Goal: Transaction & Acquisition: Purchase product/service

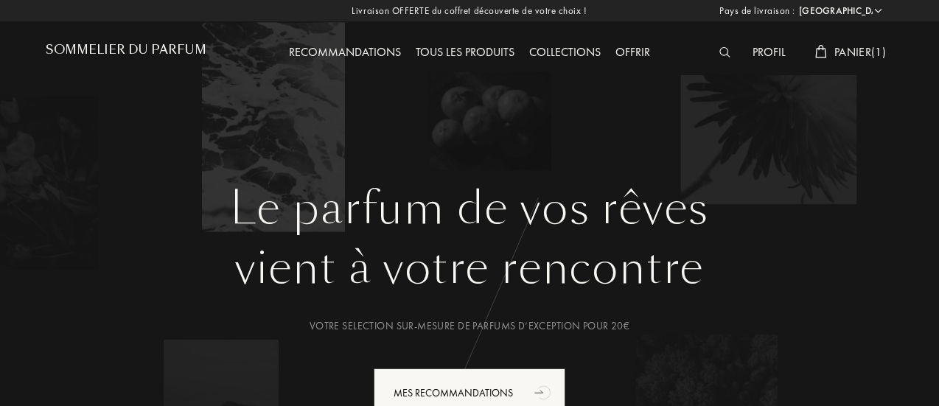
select select "FR"
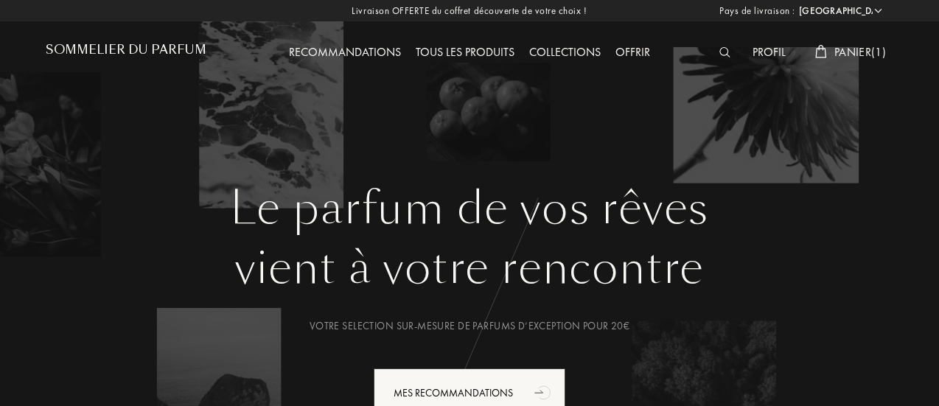
click at [450, 49] on div "Tous les produits" at bounding box center [465, 52] width 114 height 19
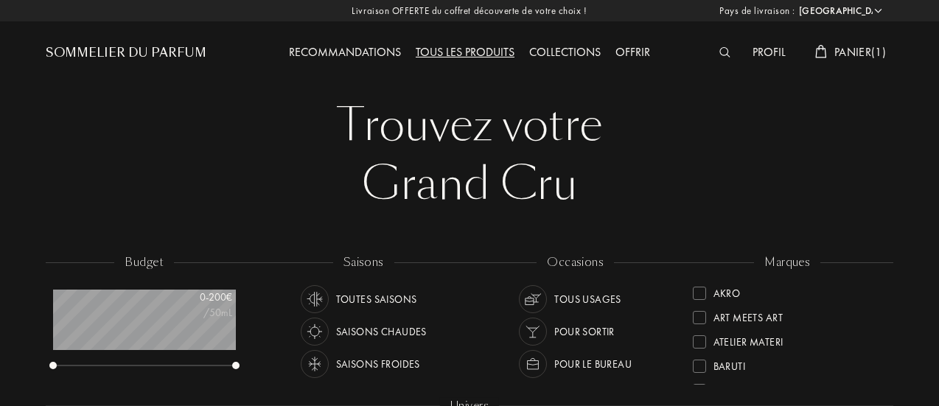
select select "FR"
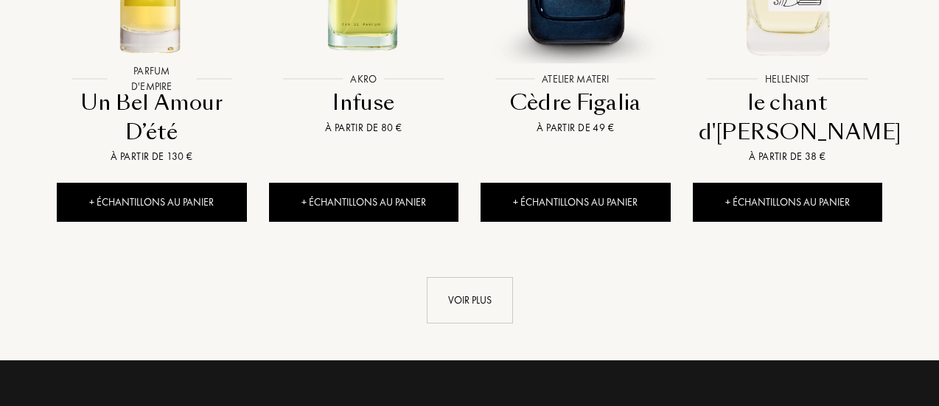
scroll to position [1715, 0]
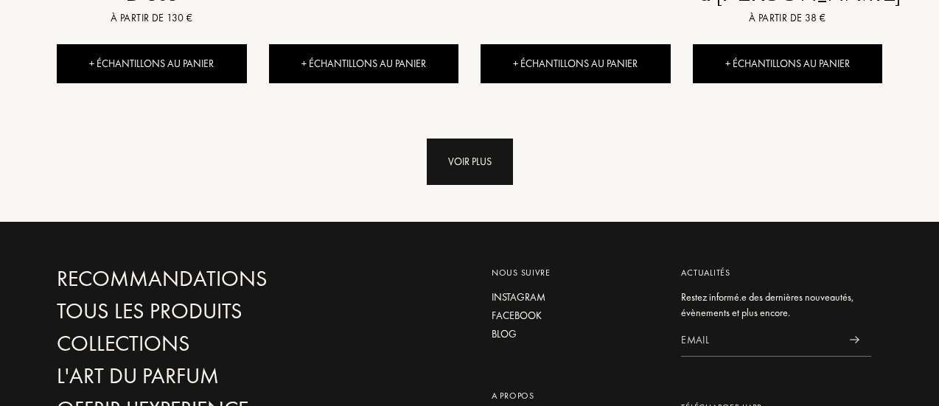
click at [454, 139] on div "Voir plus" at bounding box center [470, 162] width 86 height 46
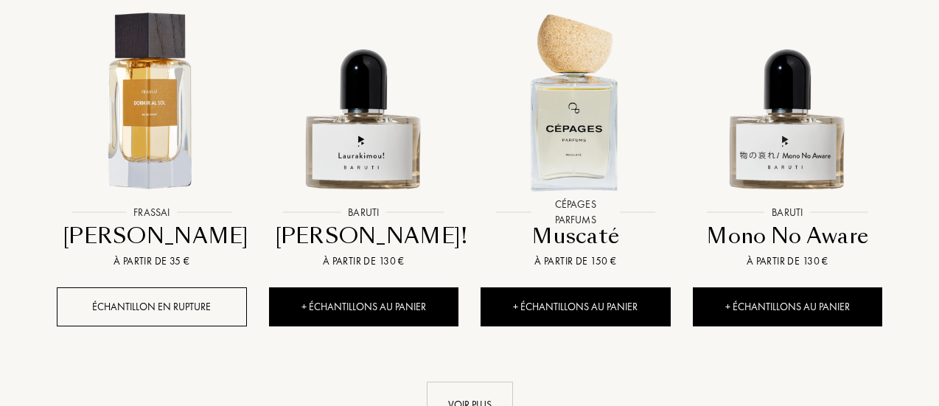
scroll to position [2621, 0]
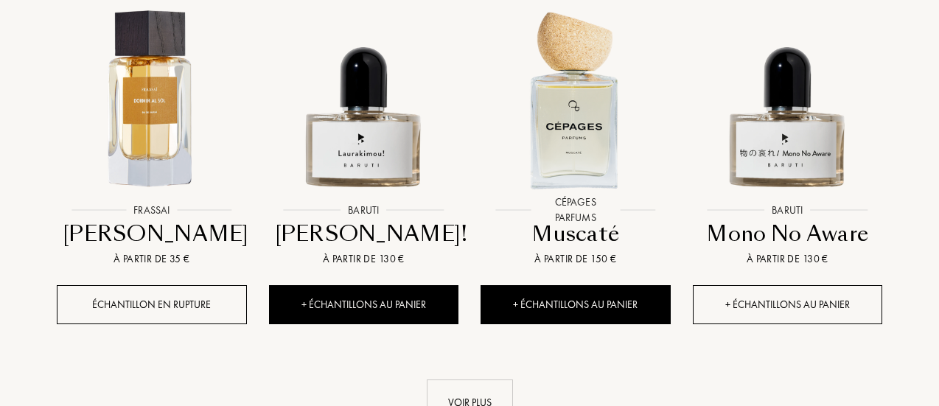
click at [759, 285] on div "+ Échantillons au panier" at bounding box center [788, 304] width 190 height 39
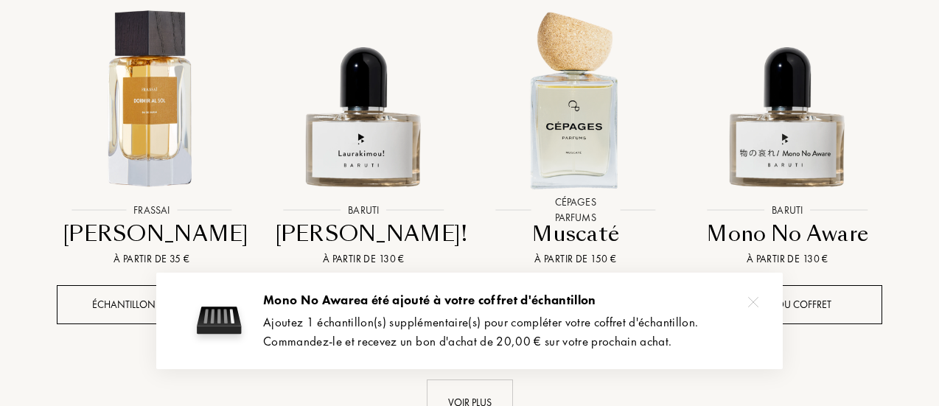
click at [751, 301] on img at bounding box center [753, 302] width 10 height 10
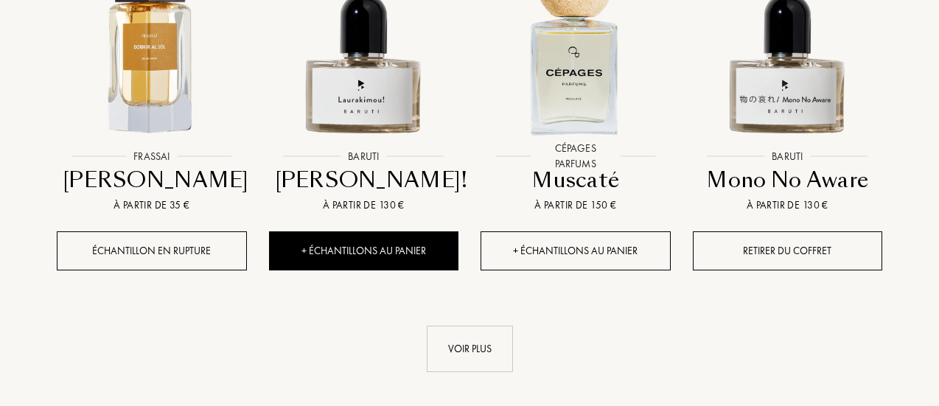
scroll to position [2676, 0]
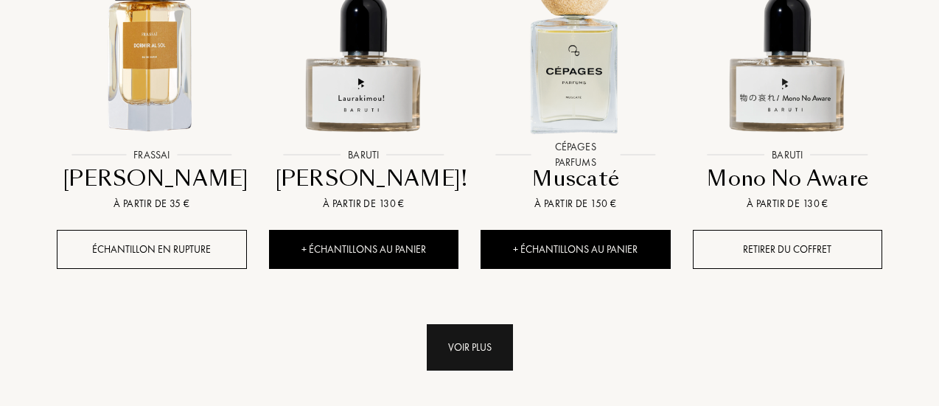
click at [481, 325] on div "Voir plus" at bounding box center [470, 347] width 86 height 46
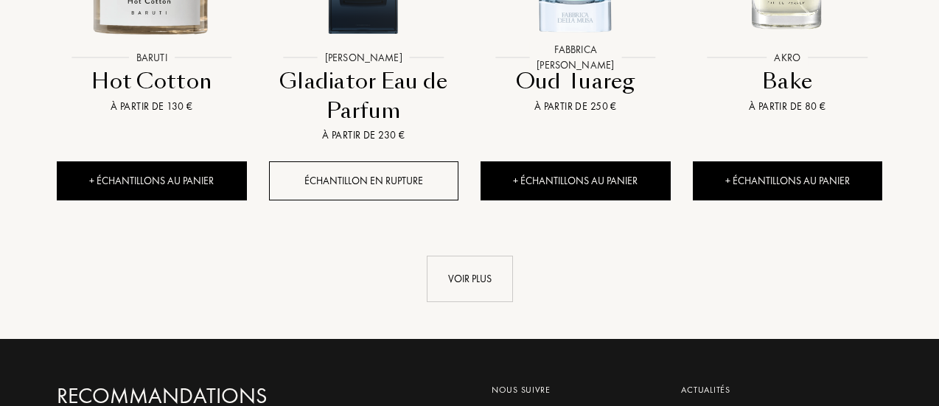
scroll to position [3919, 0]
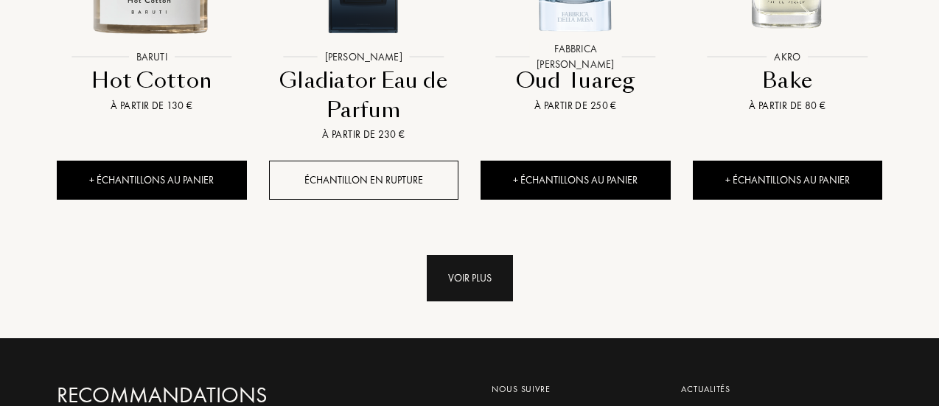
click at [476, 255] on div "Voir plus" at bounding box center [470, 278] width 86 height 46
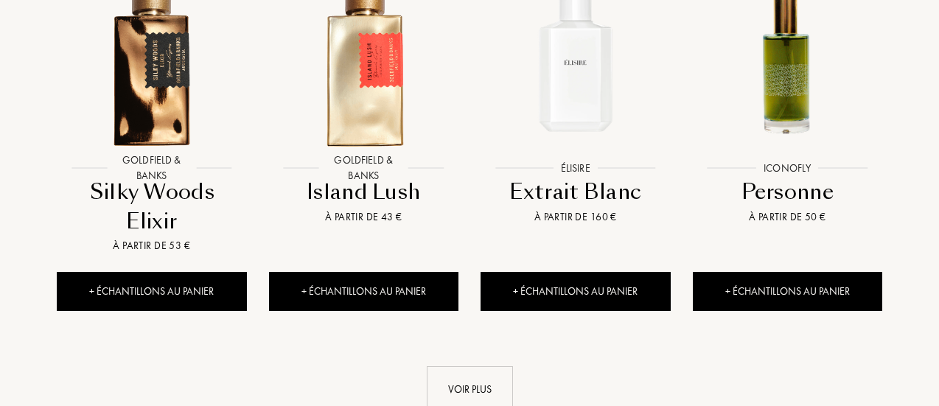
scroll to position [4956, 0]
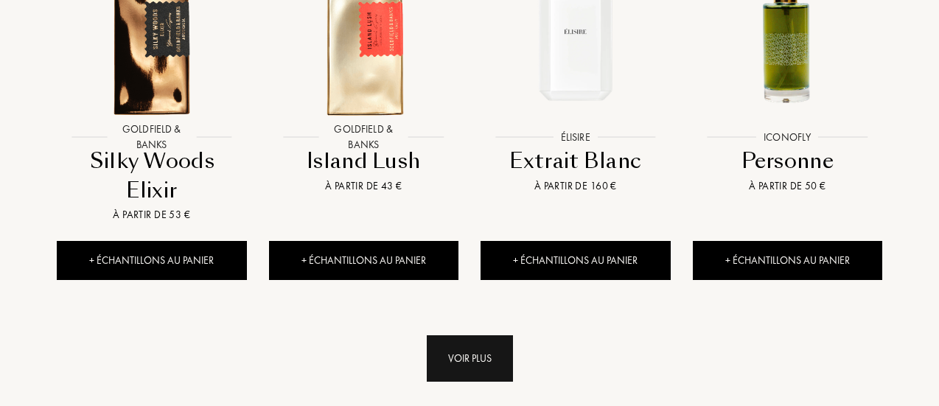
click at [469, 335] on div "Voir plus" at bounding box center [470, 358] width 86 height 46
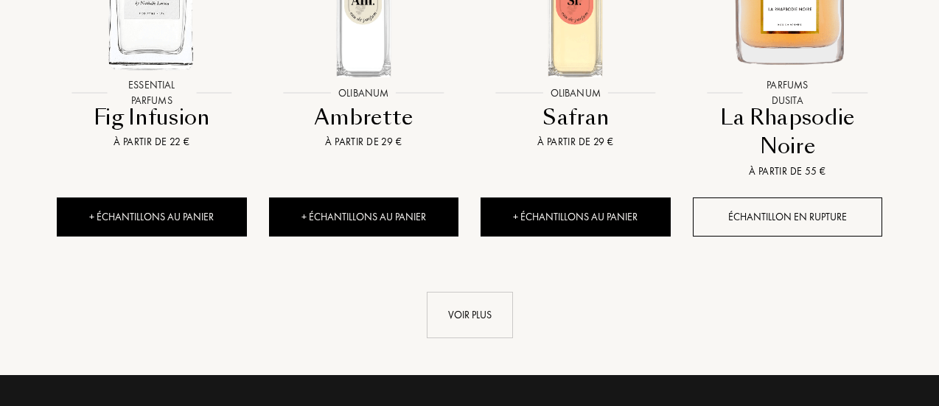
scroll to position [6148, 0]
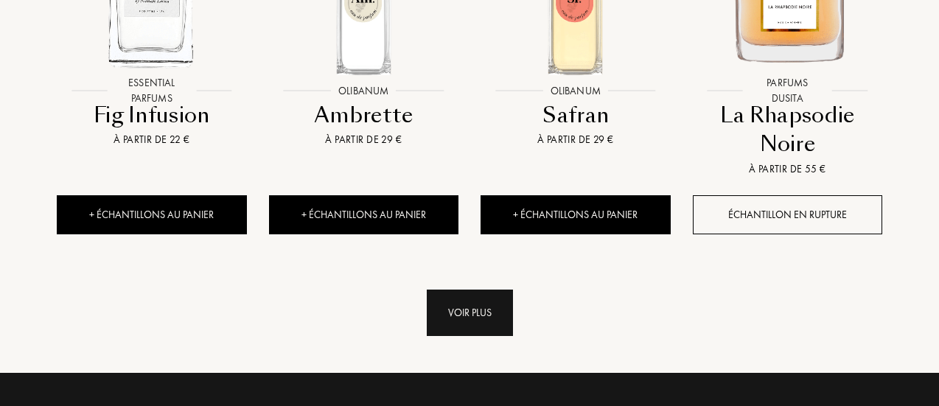
click at [464, 293] on div "Voir plus" at bounding box center [470, 313] width 86 height 46
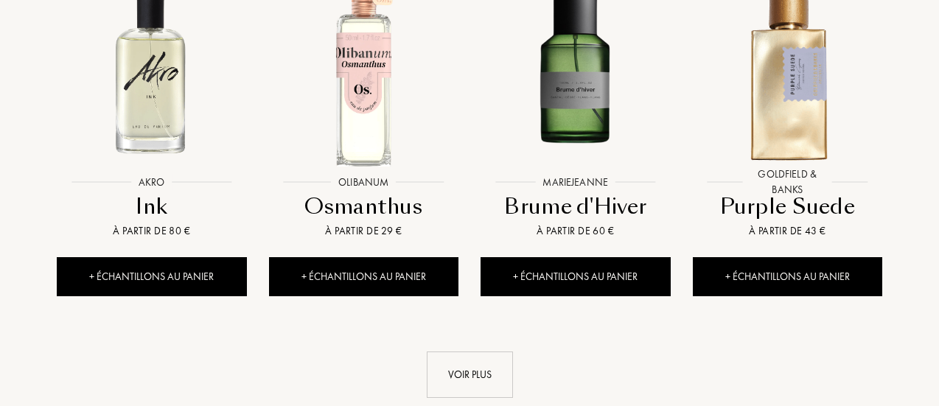
scroll to position [7243, 0]
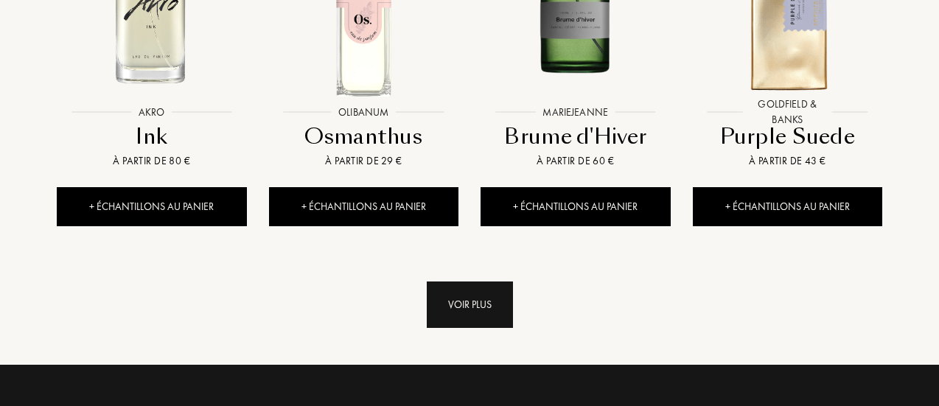
click at [459, 282] on div "Voir plus" at bounding box center [470, 305] width 86 height 46
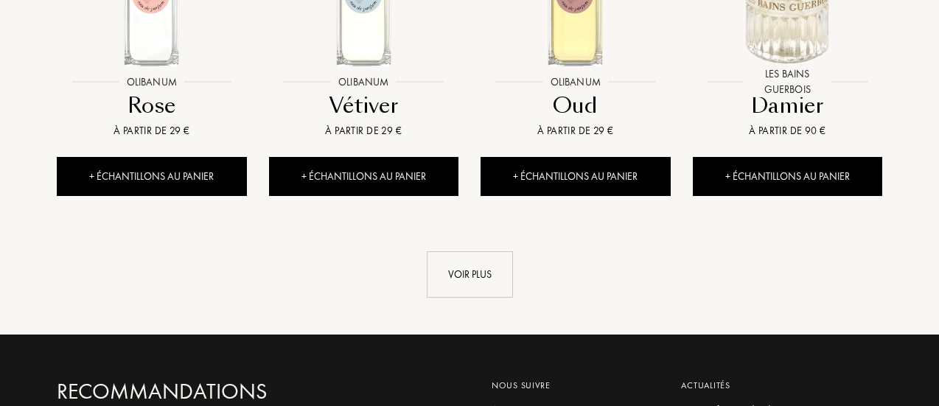
scroll to position [8363, 0]
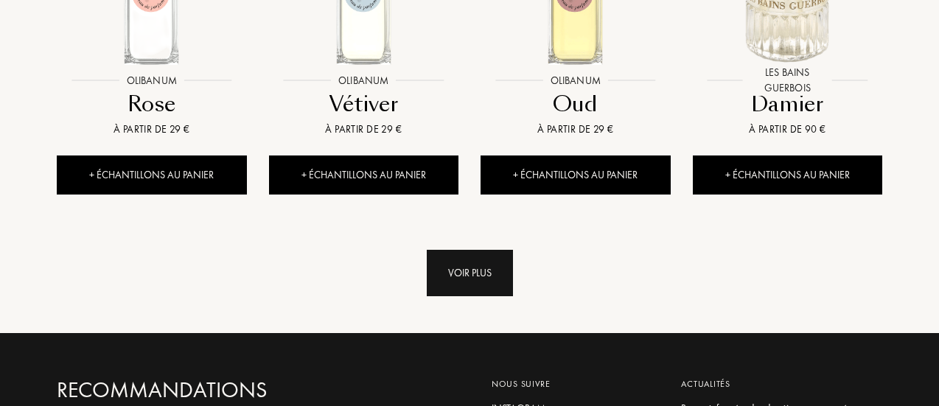
click at [459, 250] on div "Voir plus" at bounding box center [470, 273] width 86 height 46
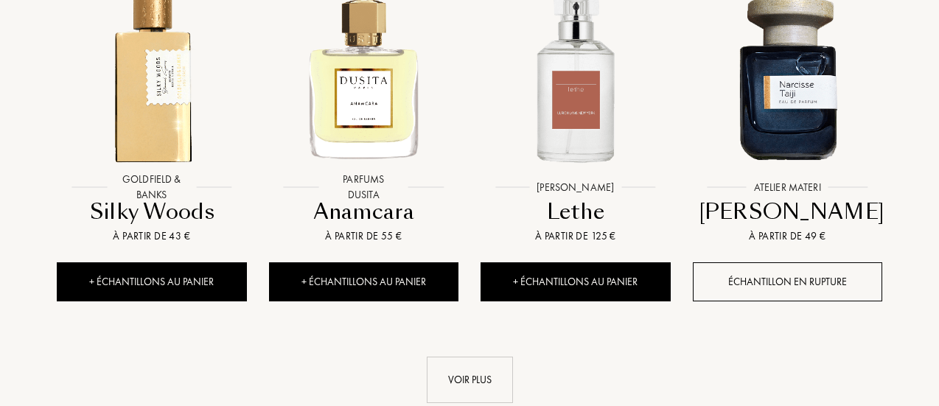
scroll to position [9346, 0]
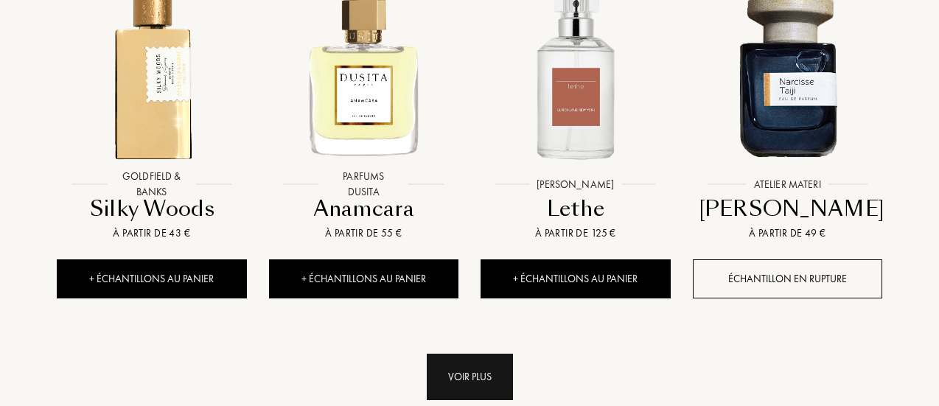
click at [452, 354] on div "Voir plus" at bounding box center [470, 377] width 86 height 46
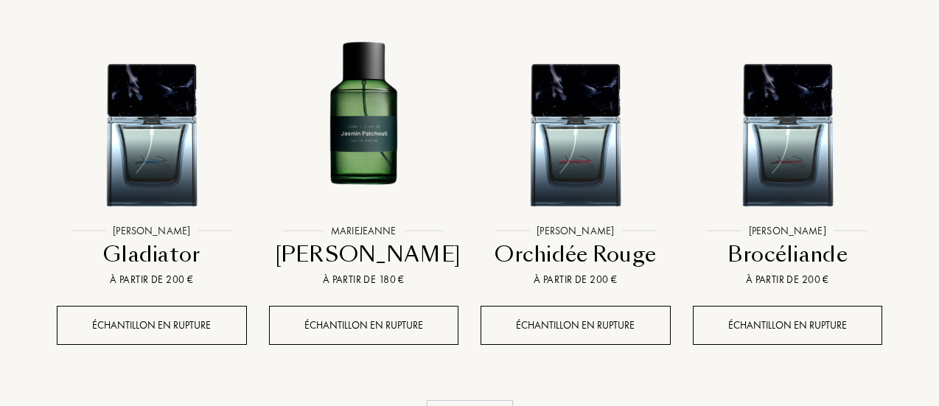
scroll to position [10489, 0]
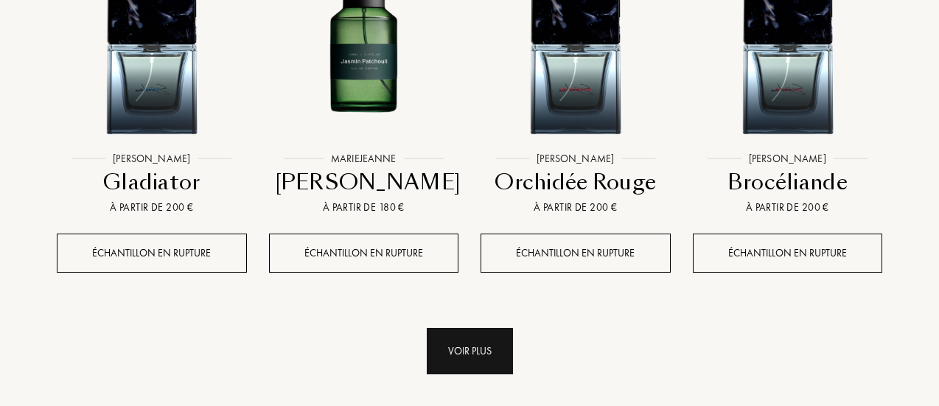
click at [459, 328] on div "Voir plus" at bounding box center [470, 351] width 86 height 46
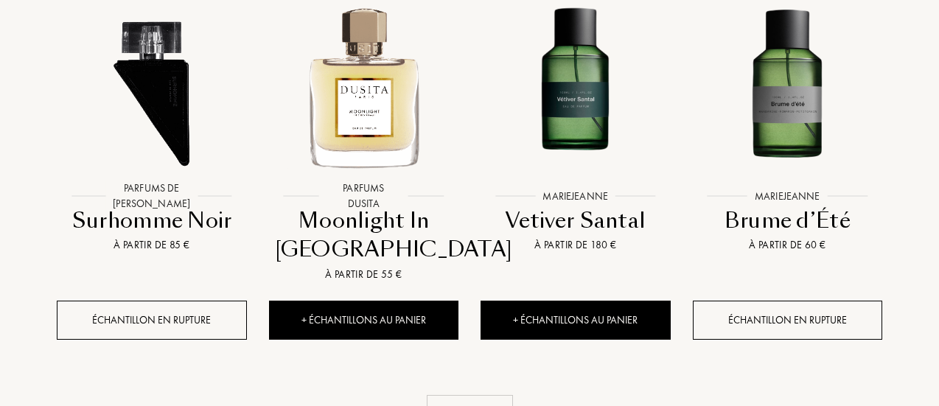
scroll to position [11621, 0]
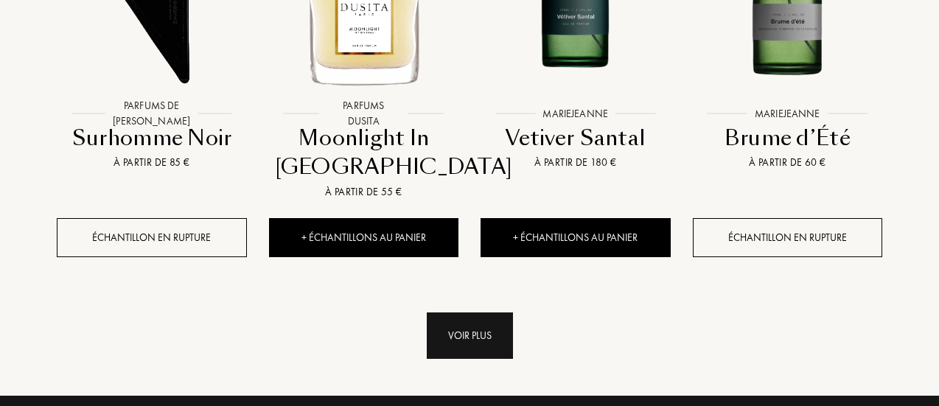
click at [461, 313] on div "Voir plus" at bounding box center [470, 336] width 86 height 46
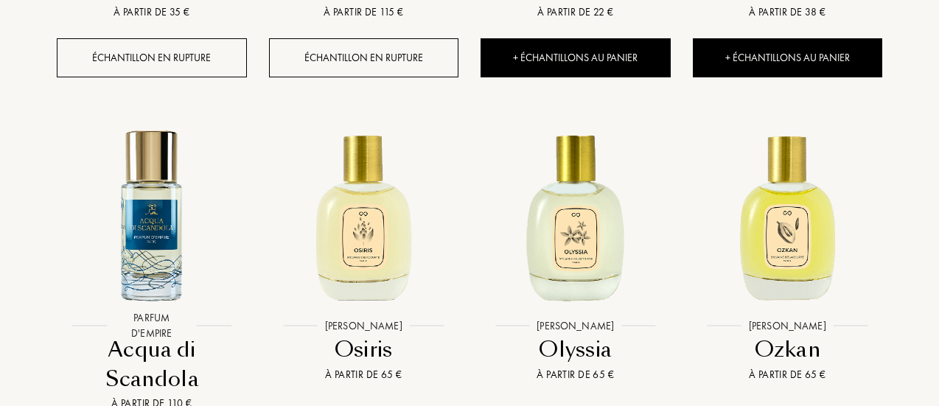
scroll to position [12644, 0]
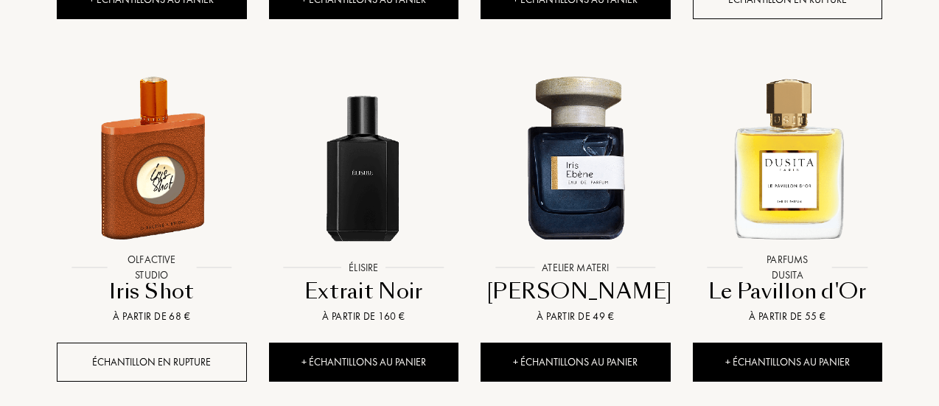
scroll to position [13855, 0]
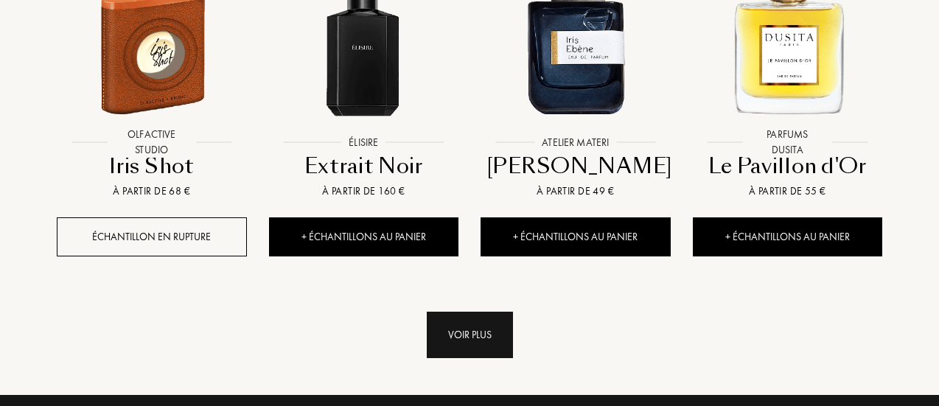
click at [474, 312] on div "Voir plus" at bounding box center [470, 335] width 86 height 46
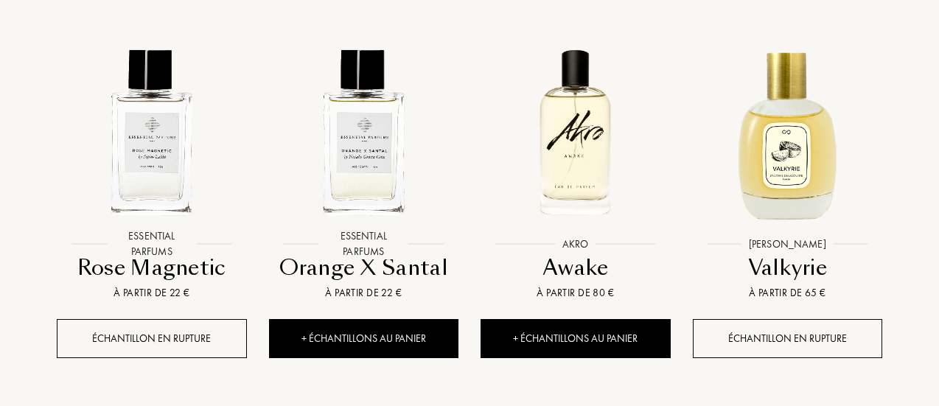
scroll to position [15000, 0]
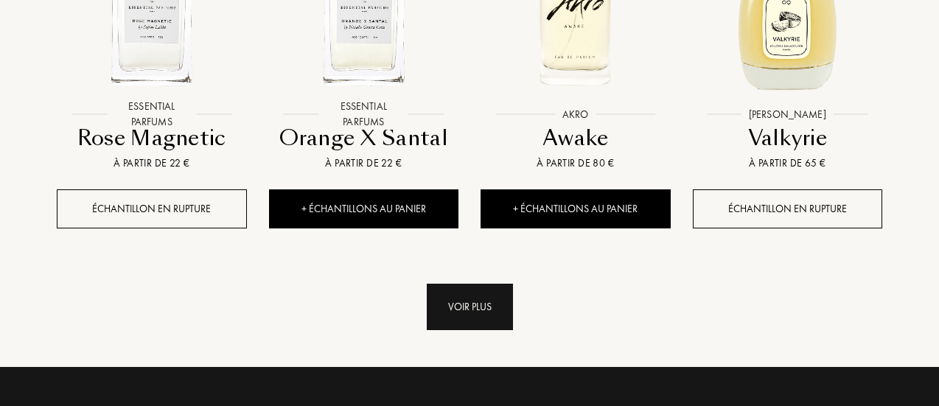
click at [481, 284] on div "Voir plus" at bounding box center [470, 307] width 86 height 46
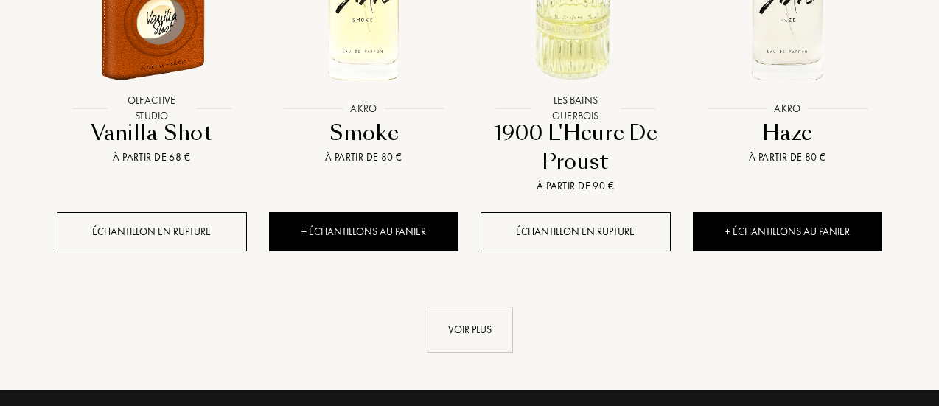
scroll to position [16094, 0]
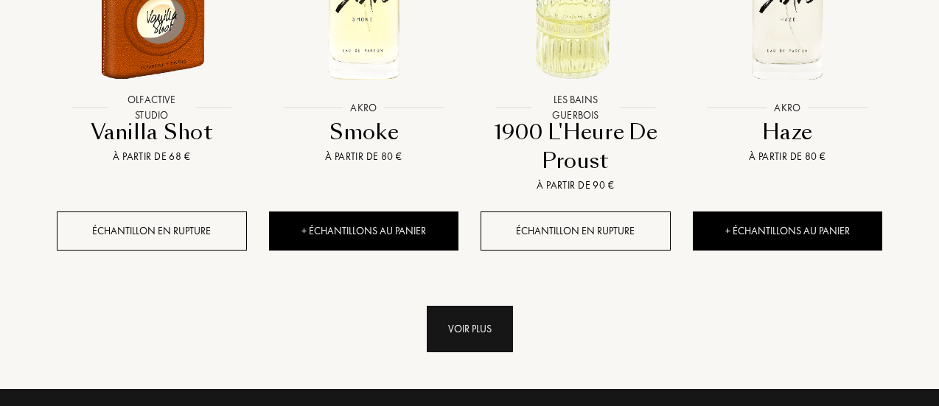
click at [456, 306] on div "Voir plus" at bounding box center [470, 329] width 86 height 46
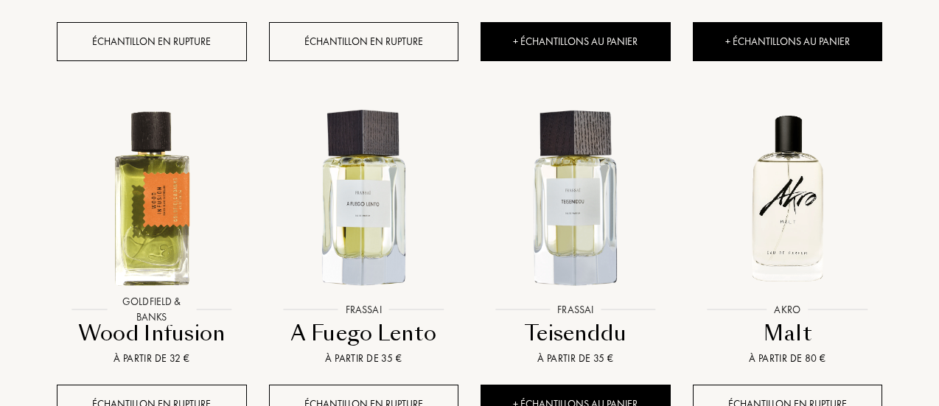
scroll to position [17182, 0]
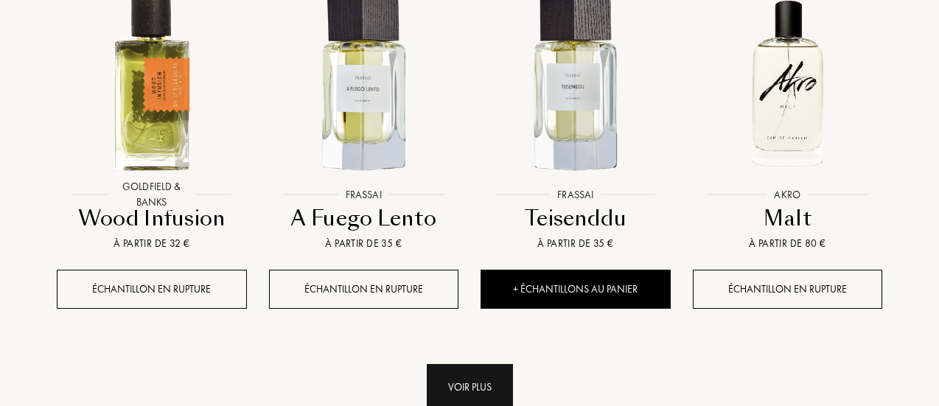
click at [461, 364] on div "Voir plus" at bounding box center [470, 387] width 86 height 46
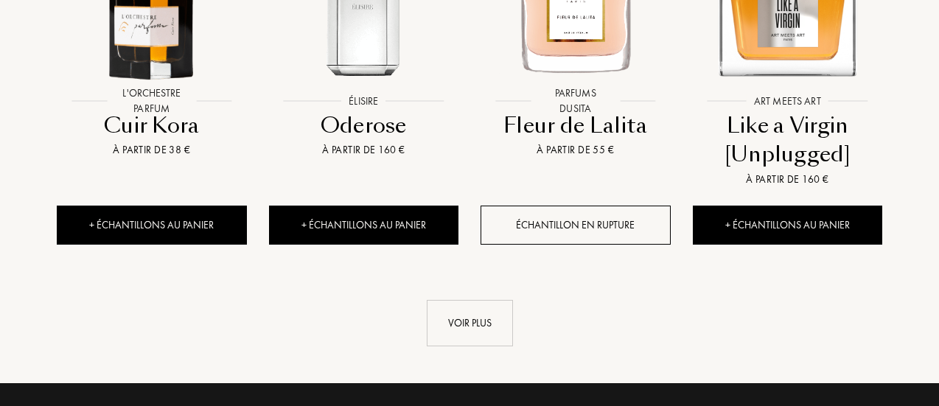
scroll to position [18364, 0]
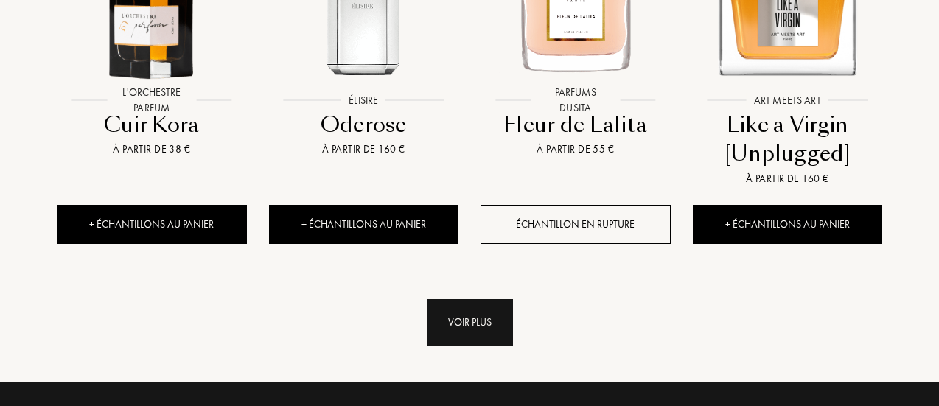
click at [473, 299] on div "Voir plus" at bounding box center [470, 322] width 86 height 46
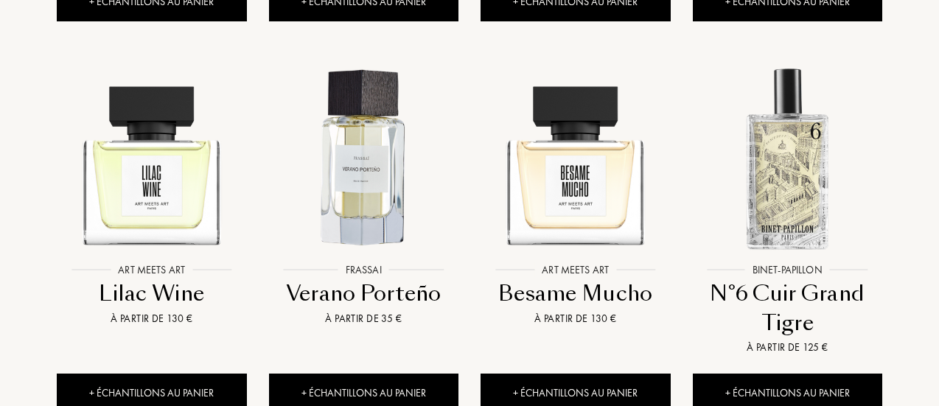
scroll to position [19439, 0]
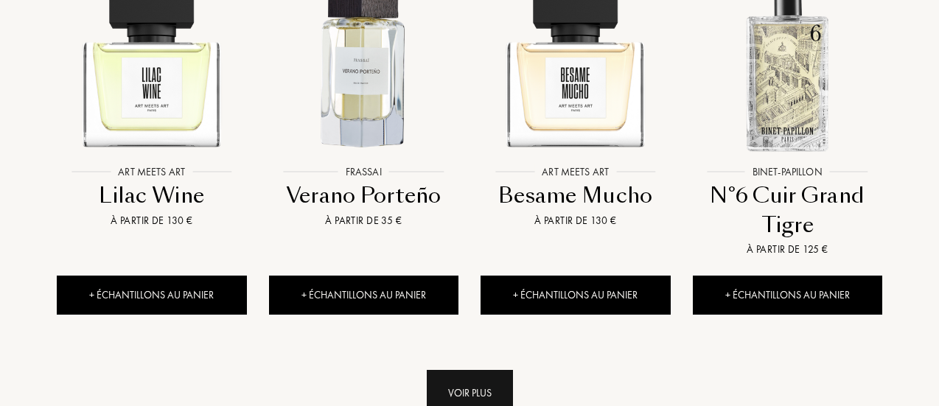
click at [453, 370] on div "Voir plus" at bounding box center [470, 393] width 86 height 46
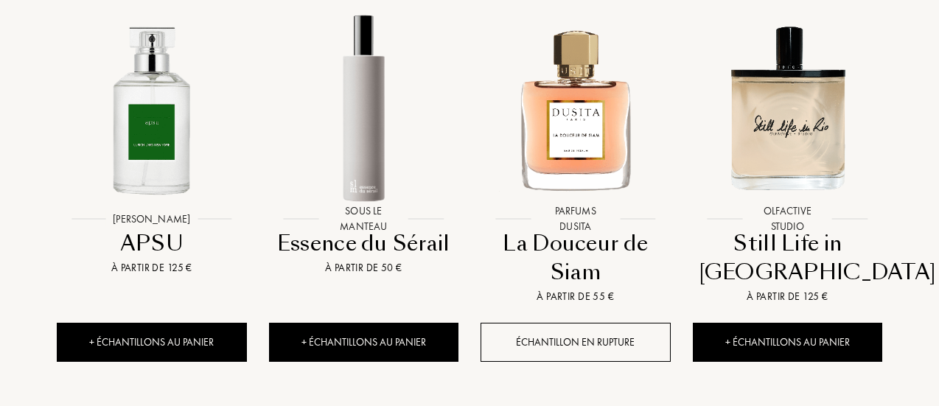
scroll to position [20566, 0]
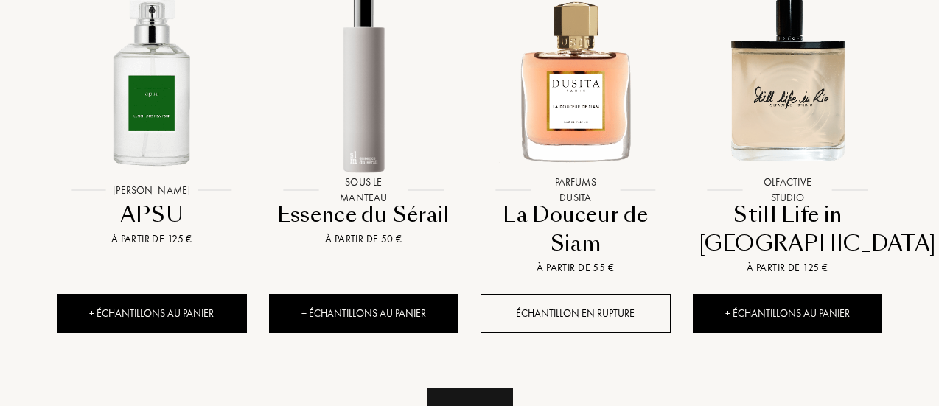
click at [451, 388] on div "Voir plus" at bounding box center [470, 411] width 86 height 46
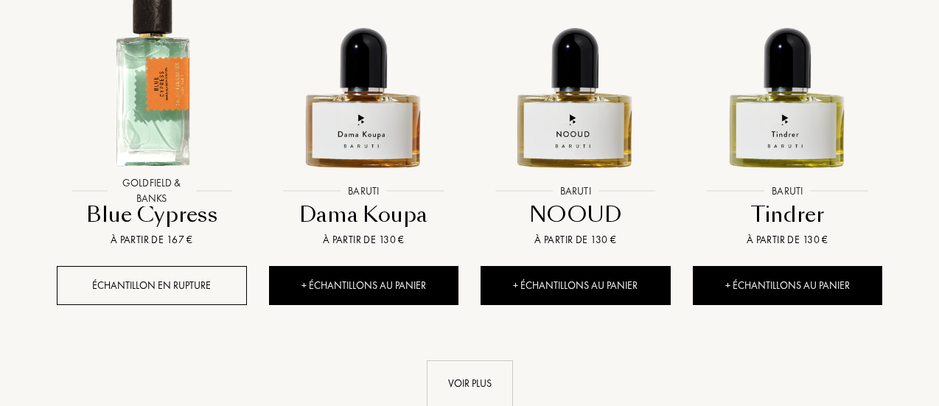
scroll to position [21741, 0]
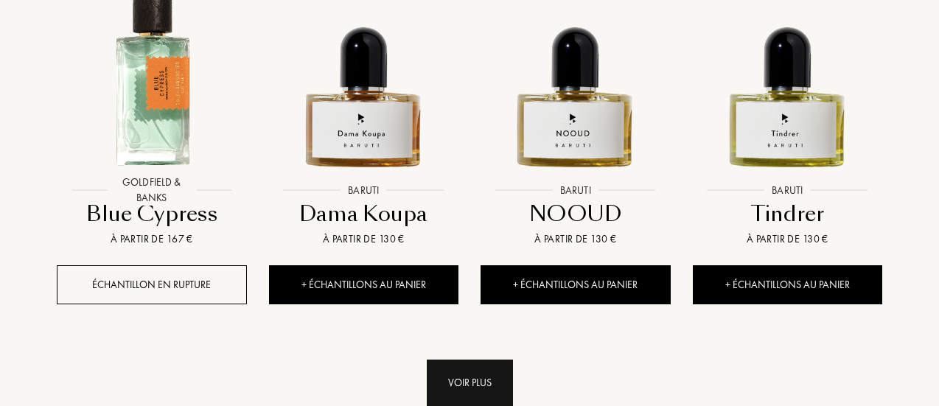
click at [456, 360] on div "Voir plus" at bounding box center [470, 383] width 86 height 46
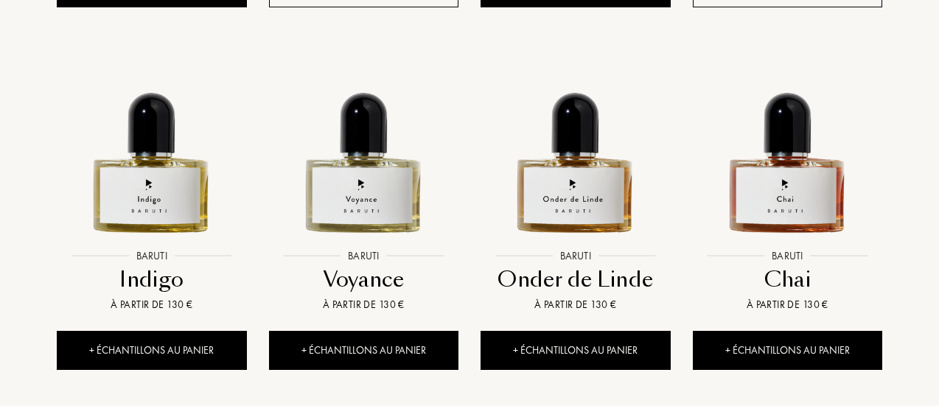
scroll to position [22795, 0]
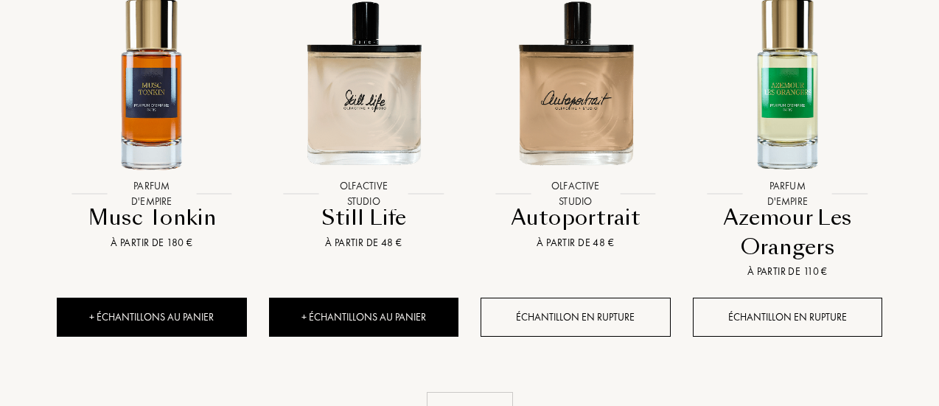
scroll to position [23971, 0]
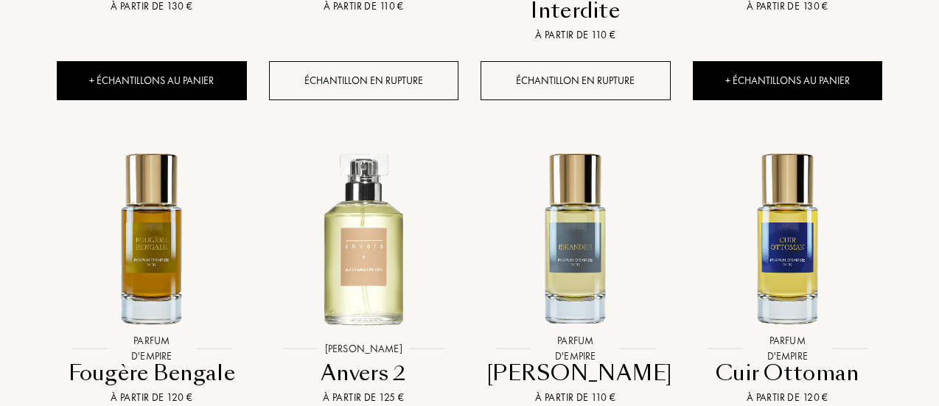
scroll to position [25042, 0]
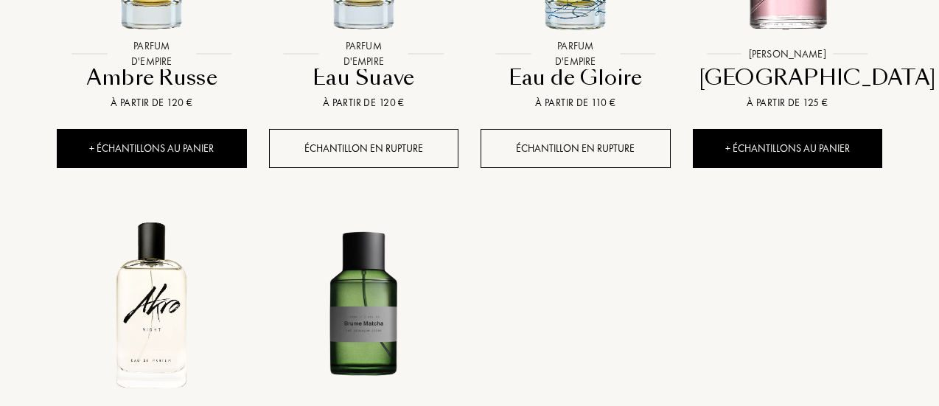
scroll to position [25715, 0]
